Goal: Obtain resource: Download file/media

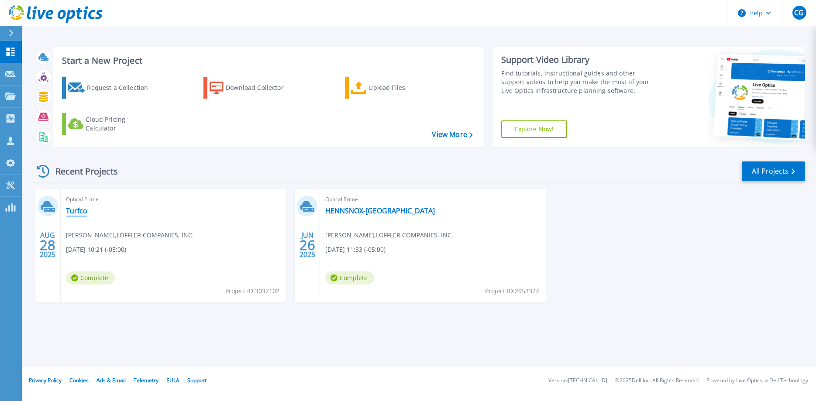
click at [84, 209] on link "Turfco" at bounding box center [76, 211] width 21 height 9
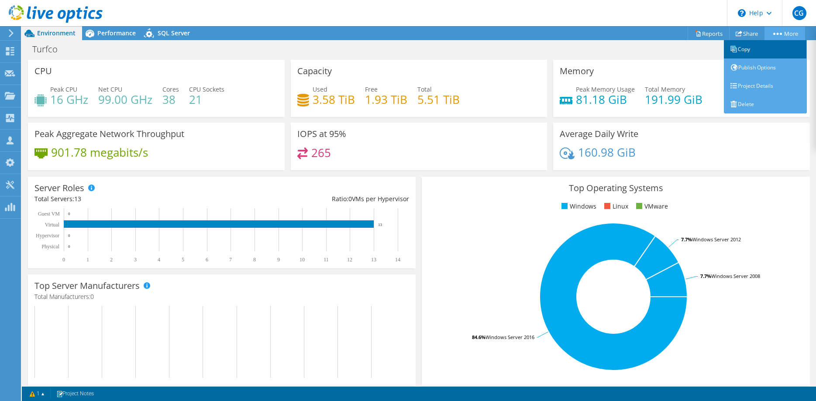
click at [751, 51] on link "Copy" at bounding box center [765, 49] width 83 height 18
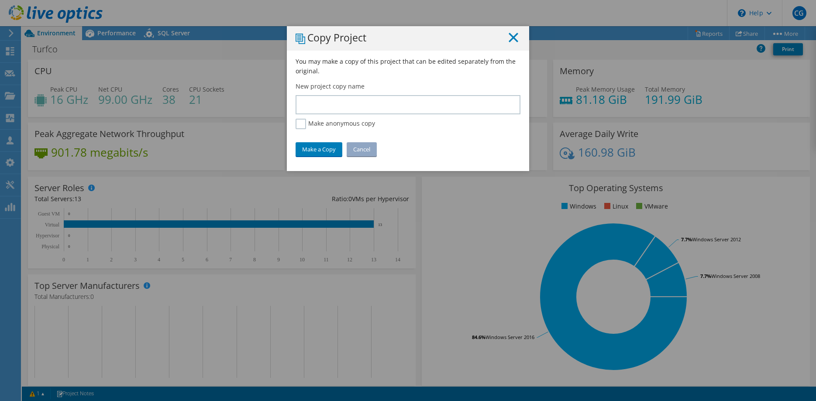
click at [513, 37] on line at bounding box center [513, 37] width 9 height 9
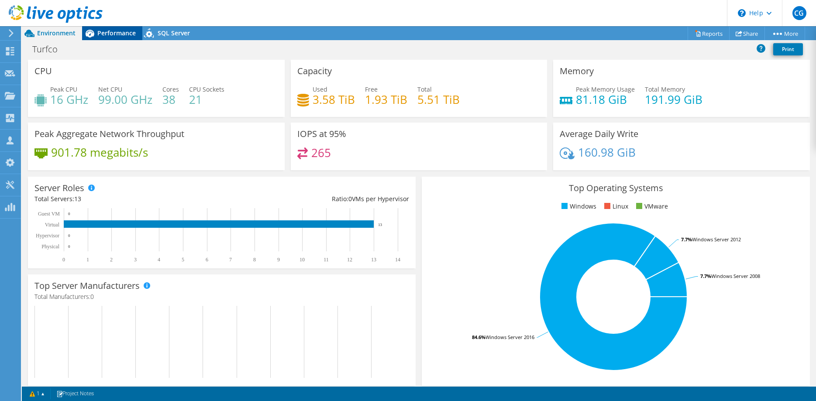
click at [121, 32] on span "Performance" at bounding box center [116, 33] width 38 height 8
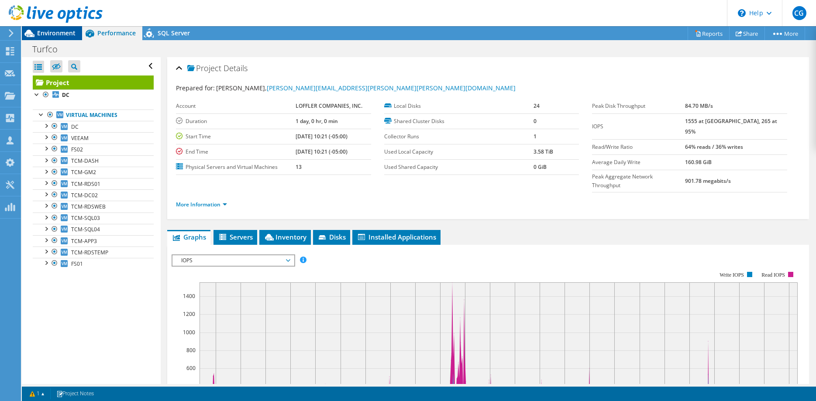
click at [54, 31] on span "Environment" at bounding box center [56, 33] width 38 height 8
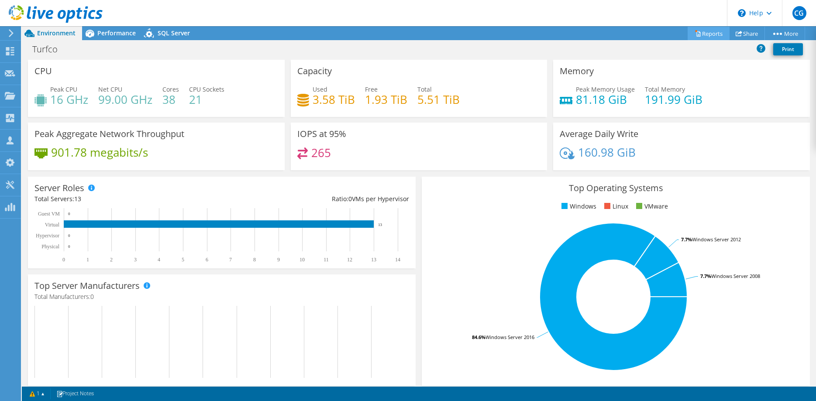
click at [703, 32] on link "Reports" at bounding box center [709, 34] width 42 height 14
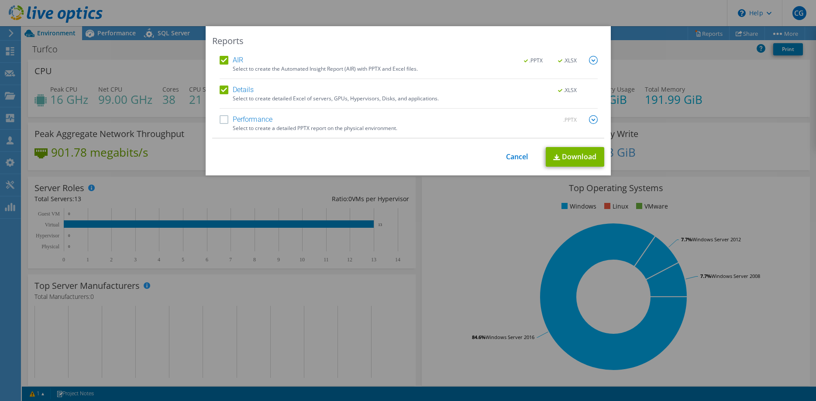
click at [264, 118] on label "Performance" at bounding box center [246, 119] width 53 height 9
click at [0, 0] on input "Performance" at bounding box center [0, 0] width 0 height 0
click at [566, 156] on link "Download" at bounding box center [575, 157] width 59 height 20
click at [517, 157] on link "Cancel" at bounding box center [517, 157] width 22 height 8
